Goal: Transaction & Acquisition: Book appointment/travel/reservation

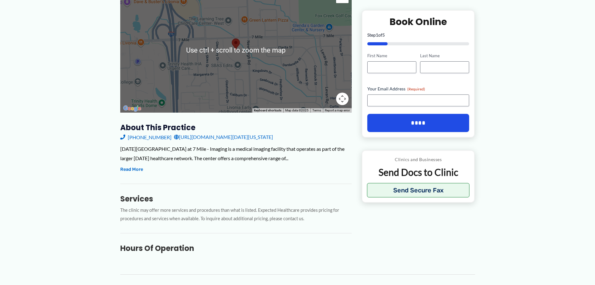
scroll to position [125, 0]
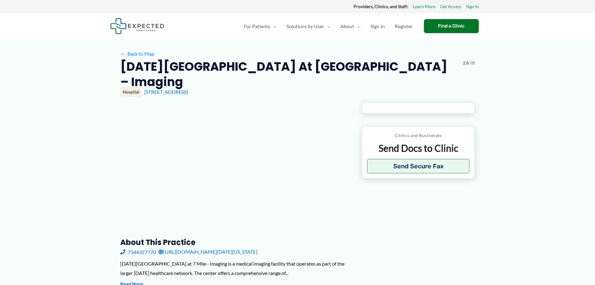
type input "**********"
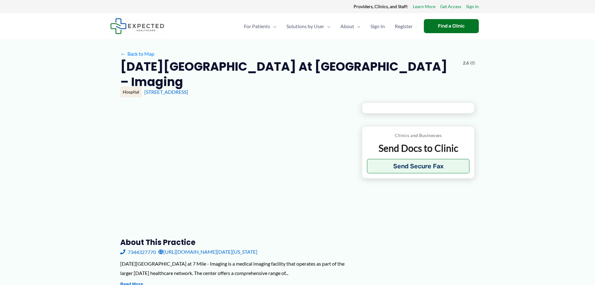
type input "**********"
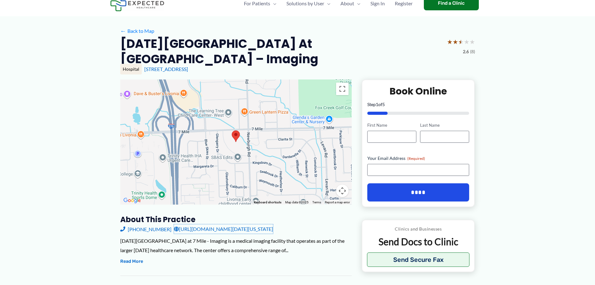
scroll to position [62, 0]
